Goal: Go to known website: Go to known website

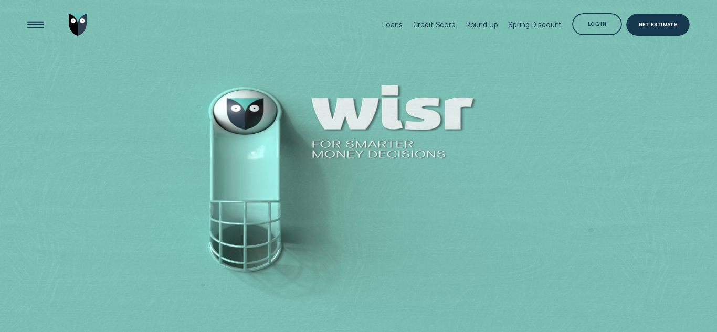
click at [594, 25] on div "Log in" at bounding box center [597, 25] width 18 height 4
click at [602, 23] on div "Log in" at bounding box center [597, 25] width 18 height 4
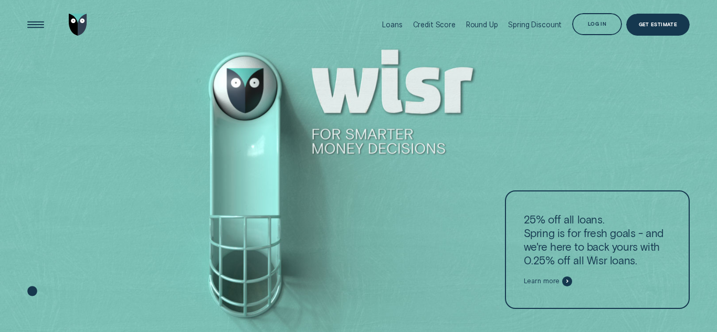
click at [600, 23] on div "Log in" at bounding box center [597, 25] width 18 height 4
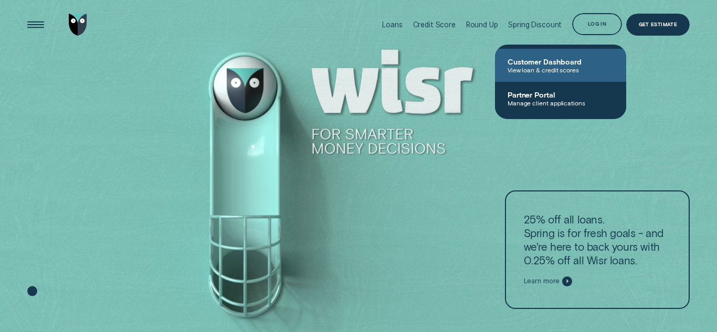
click at [562, 62] on span "Customer Dashboard" at bounding box center [561, 61] width 106 height 9
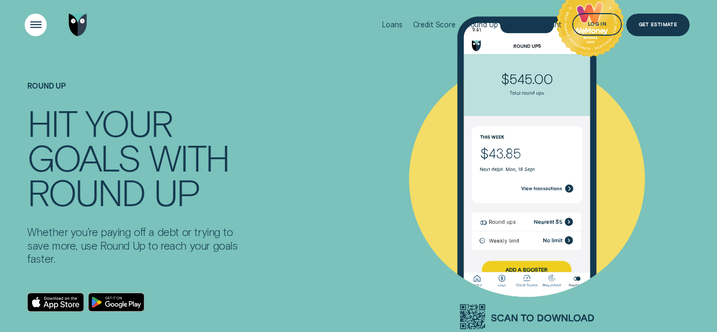
click at [32, 26] on div "Open Menu" at bounding box center [36, 25] width 32 height 32
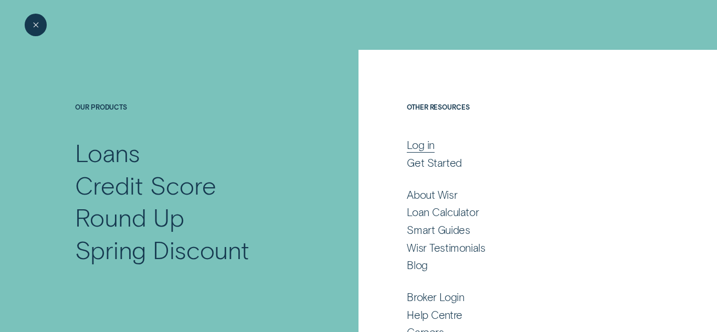
click at [430, 144] on div "Log in" at bounding box center [421, 146] width 28 height 14
